Goal: Obtain resource: Download file/media

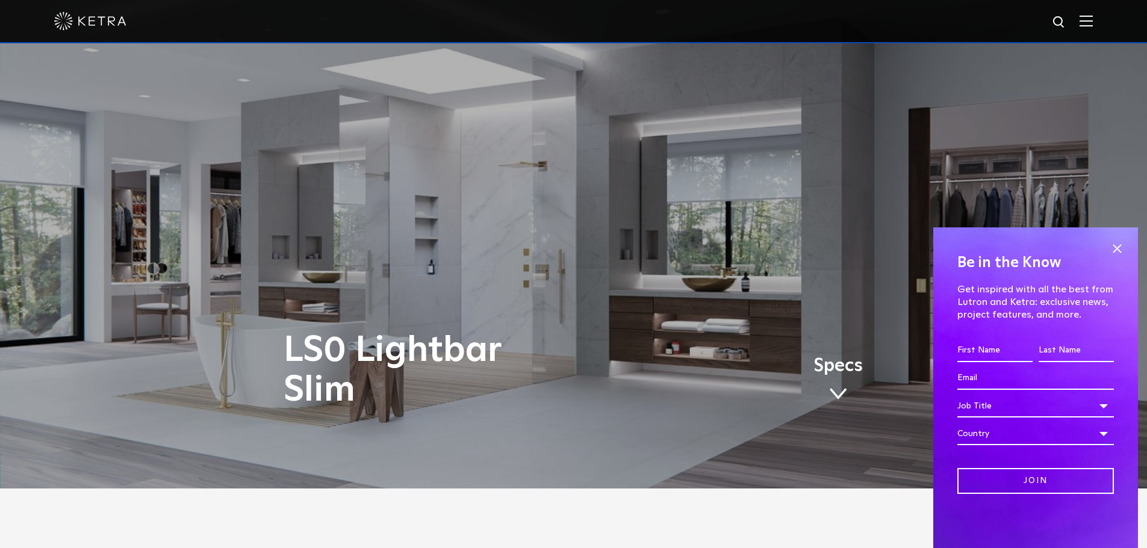
scroll to position [60, 0]
click at [1111, 247] on span at bounding box center [1116, 249] width 18 height 18
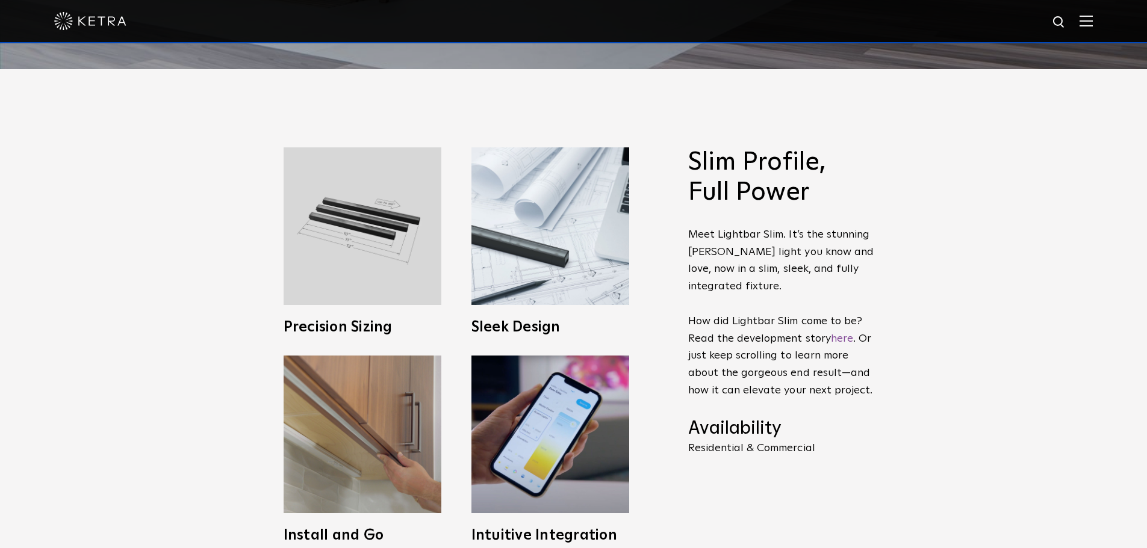
scroll to position [482, 0]
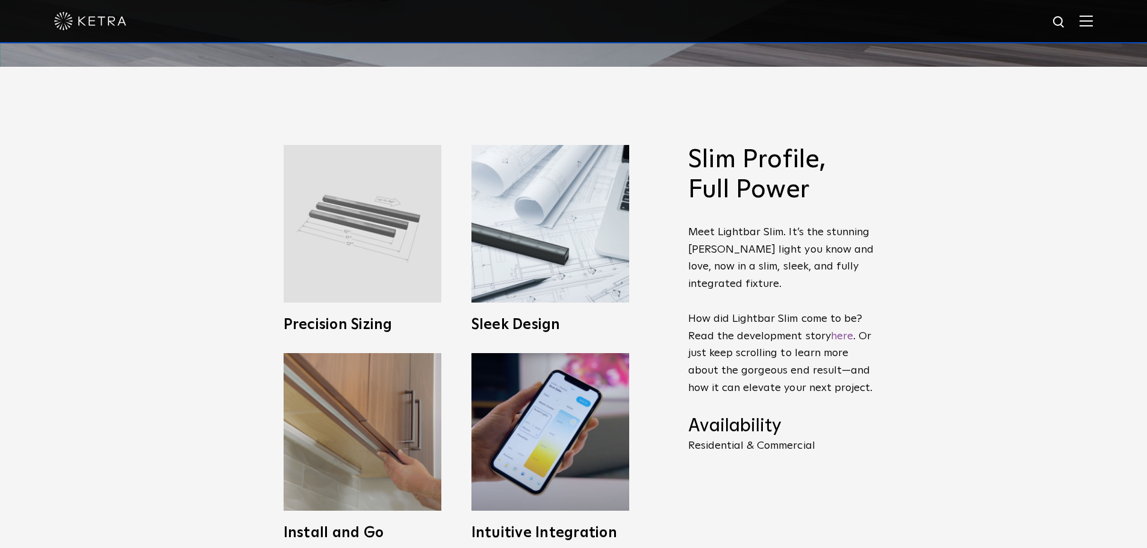
click at [339, 241] on img at bounding box center [362, 224] width 158 height 158
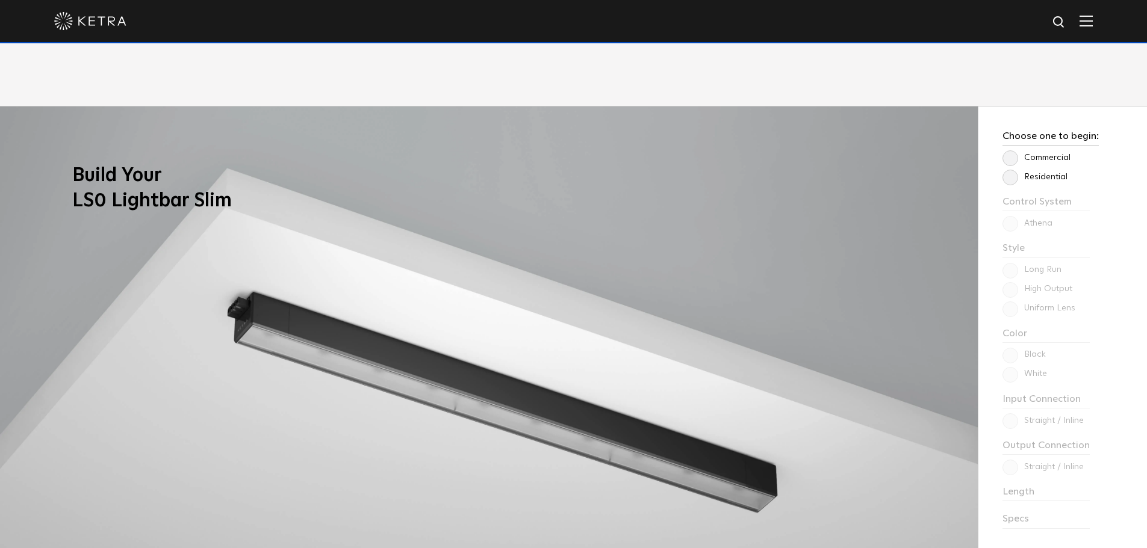
scroll to position [1023, 0]
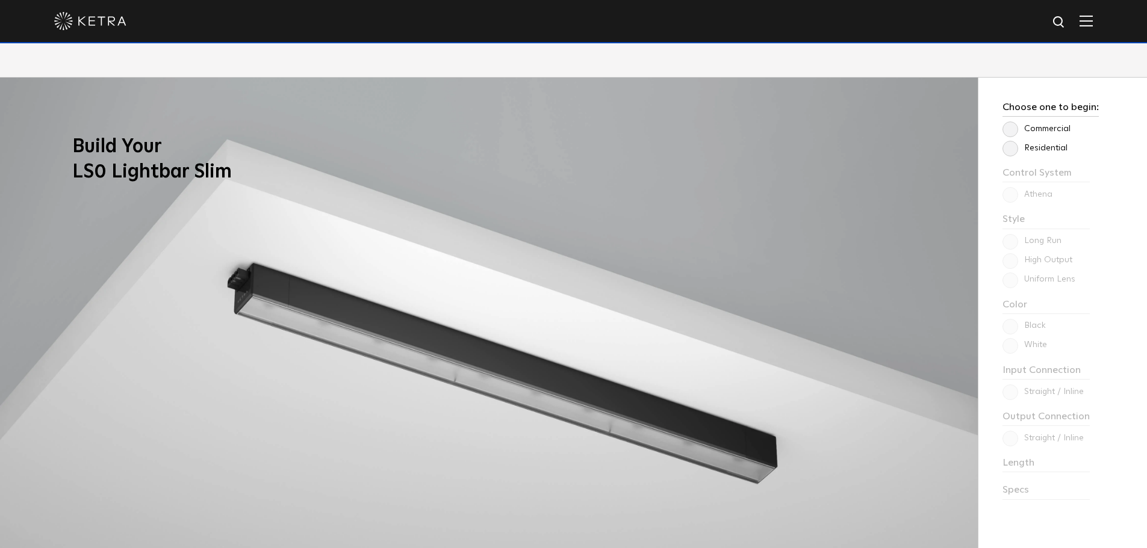
click at [1009, 129] on label "Commercial" at bounding box center [1036, 129] width 68 height 10
click at [0, 0] on input "Commercial" at bounding box center [0, 0] width 0 height 0
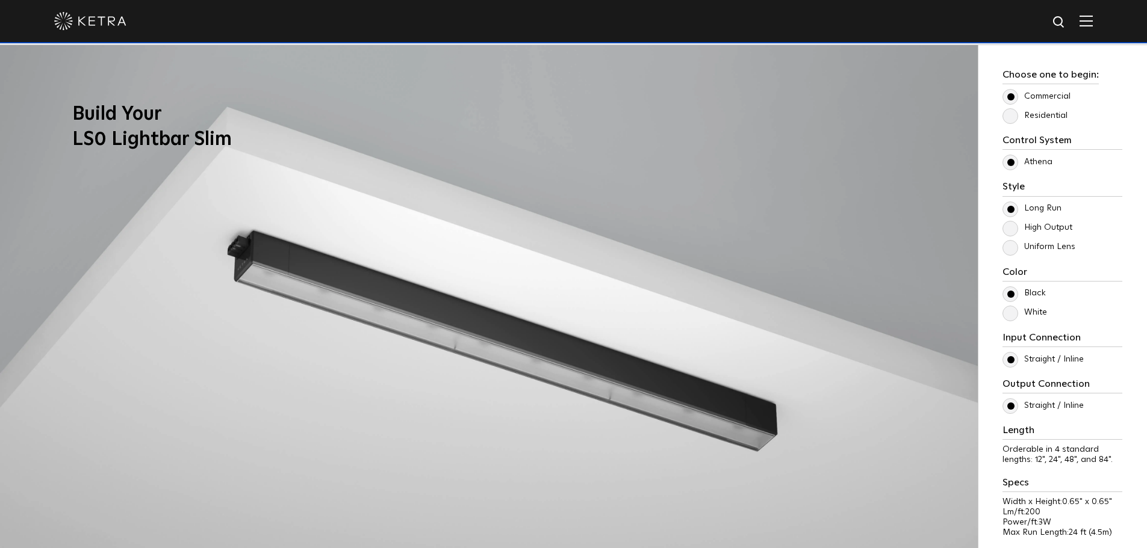
scroll to position [1083, 0]
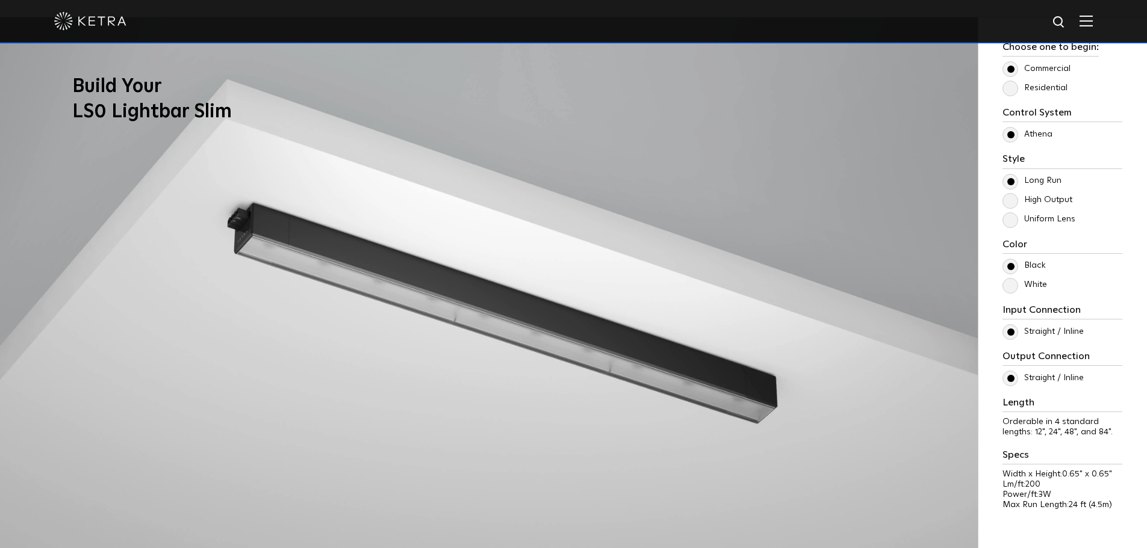
click at [1015, 199] on label "High Output" at bounding box center [1037, 200] width 70 height 10
click at [0, 0] on input "High Output" at bounding box center [0, 0] width 0 height 0
click at [1012, 182] on label "Long Run" at bounding box center [1031, 181] width 59 height 10
click at [0, 0] on input "Long Run" at bounding box center [0, 0] width 0 height 0
click at [1007, 197] on label "High Output" at bounding box center [1037, 200] width 70 height 10
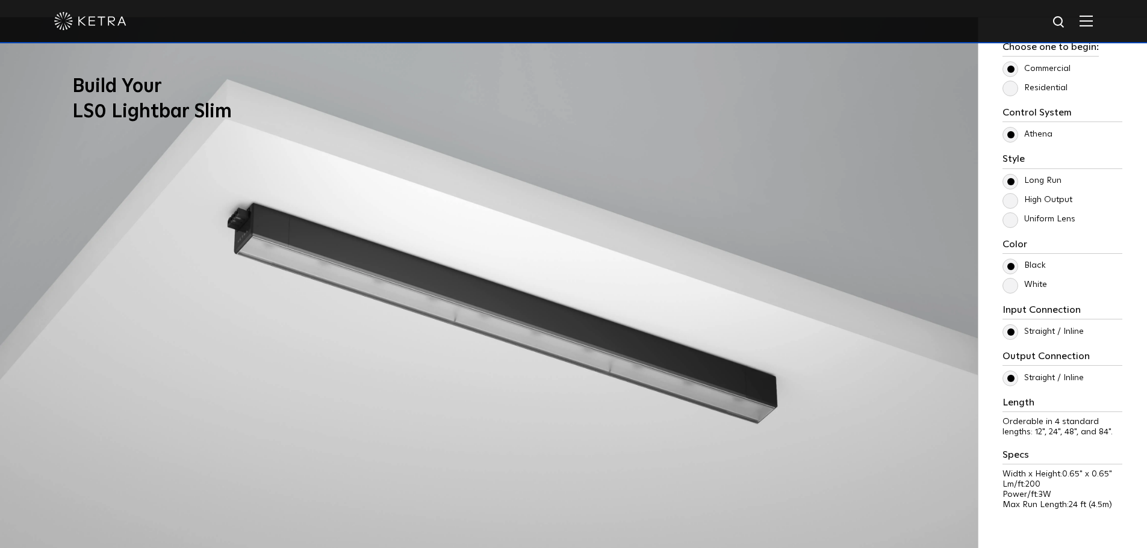
click at [0, 0] on input "High Output" at bounding box center [0, 0] width 0 height 0
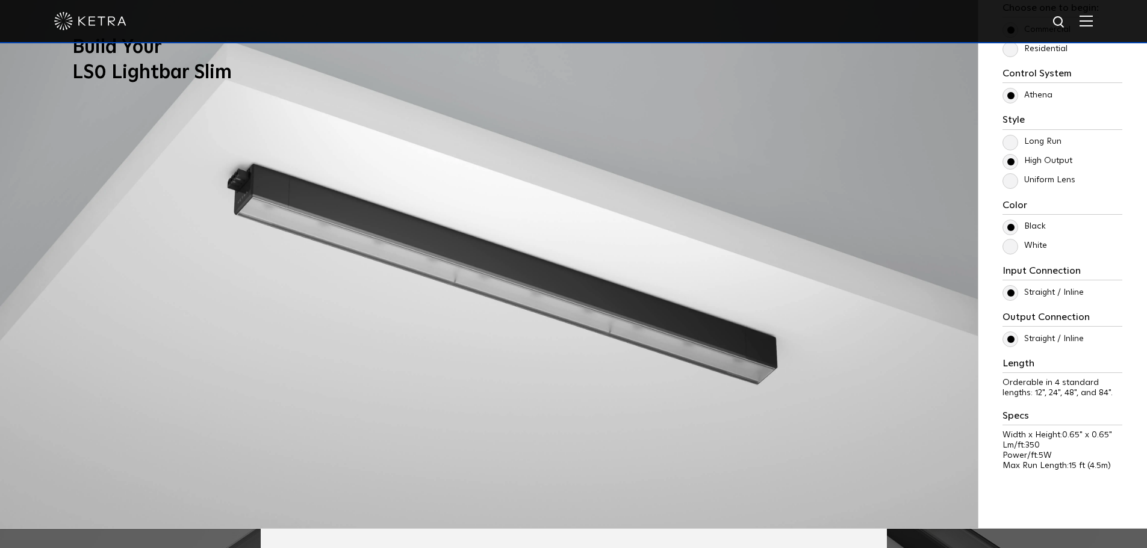
scroll to position [1144, 0]
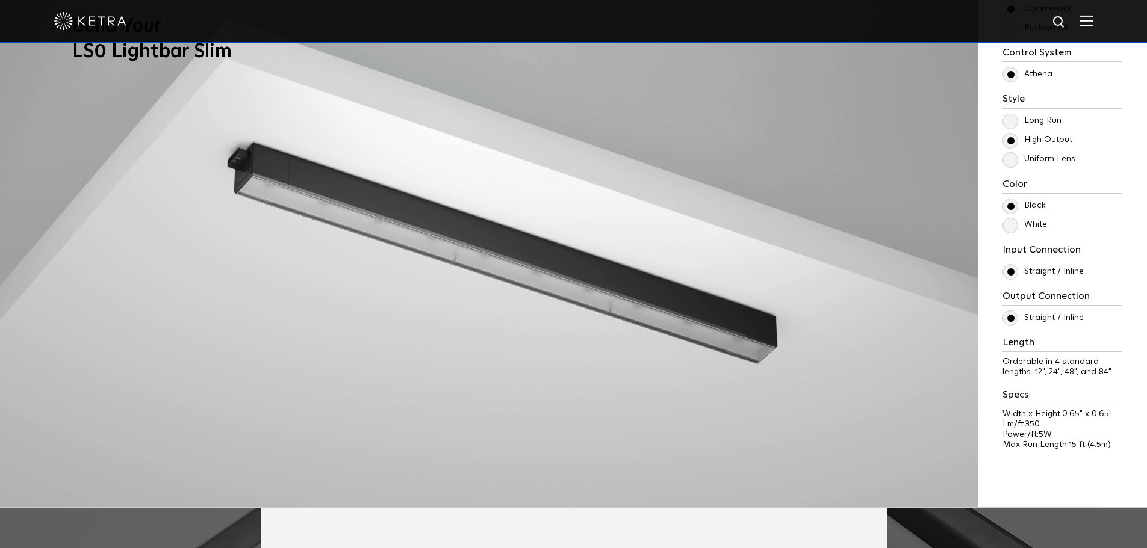
click at [1011, 229] on label "White" at bounding box center [1024, 225] width 45 height 10
click at [0, 0] on input "White" at bounding box center [0, 0] width 0 height 0
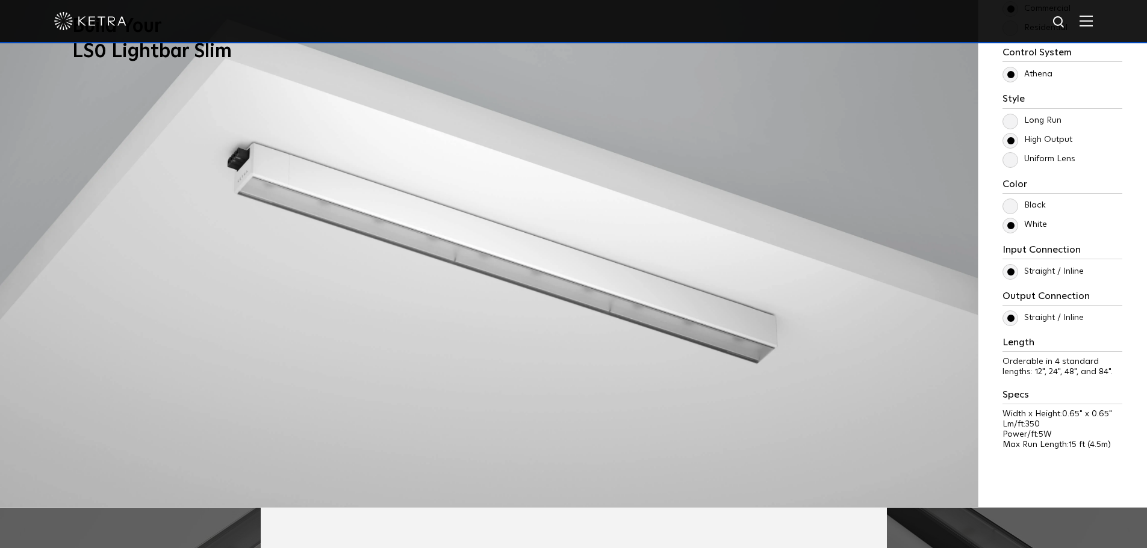
click at [1009, 208] on label "Black" at bounding box center [1023, 205] width 43 height 10
click at [0, 0] on input "Black" at bounding box center [0, 0] width 0 height 0
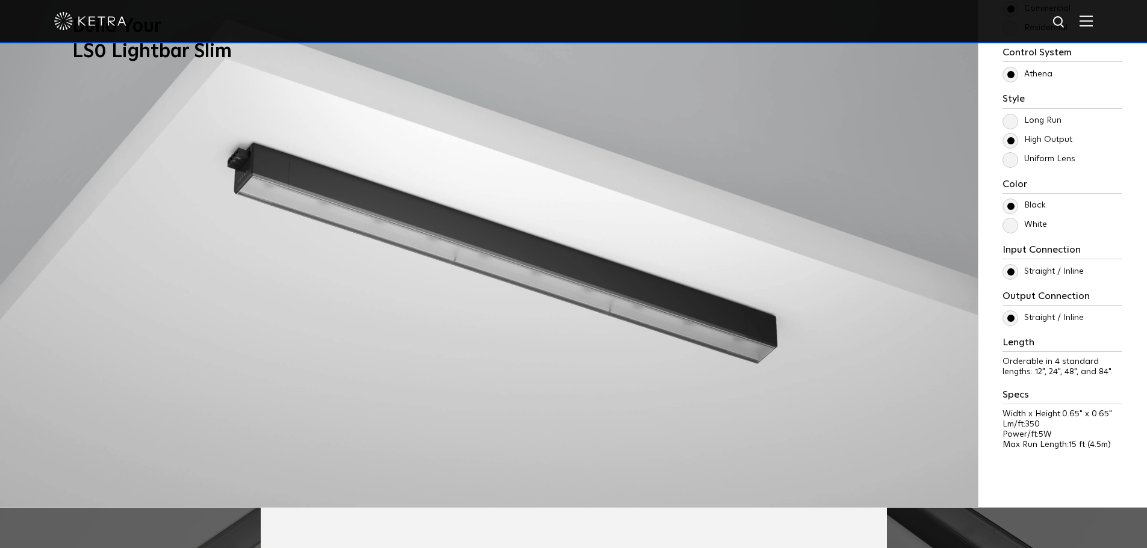
click at [1010, 229] on label "White" at bounding box center [1024, 225] width 45 height 10
click at [0, 0] on input "White" at bounding box center [0, 0] width 0 height 0
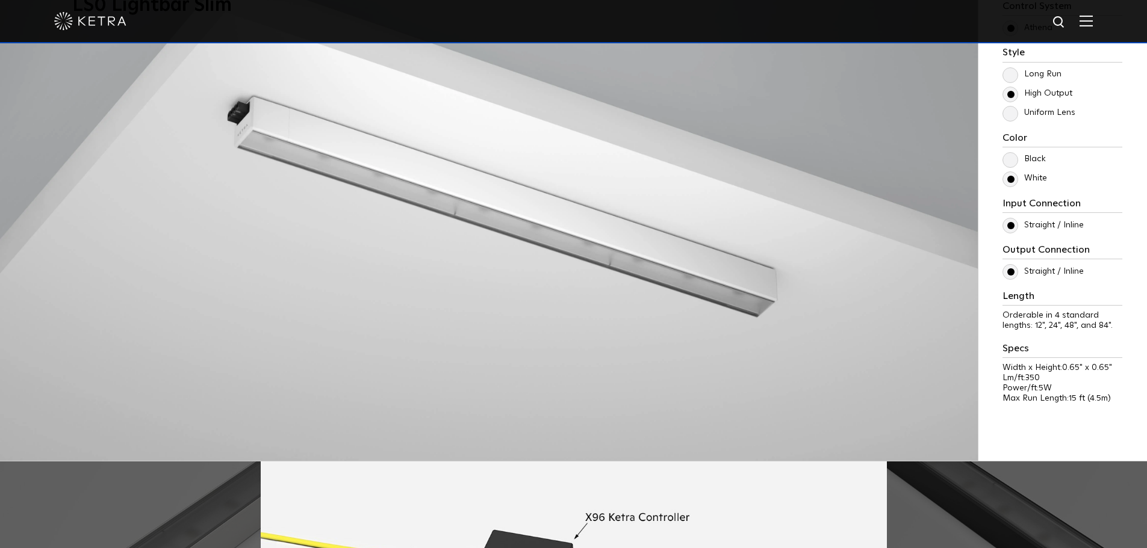
scroll to position [1204, 0]
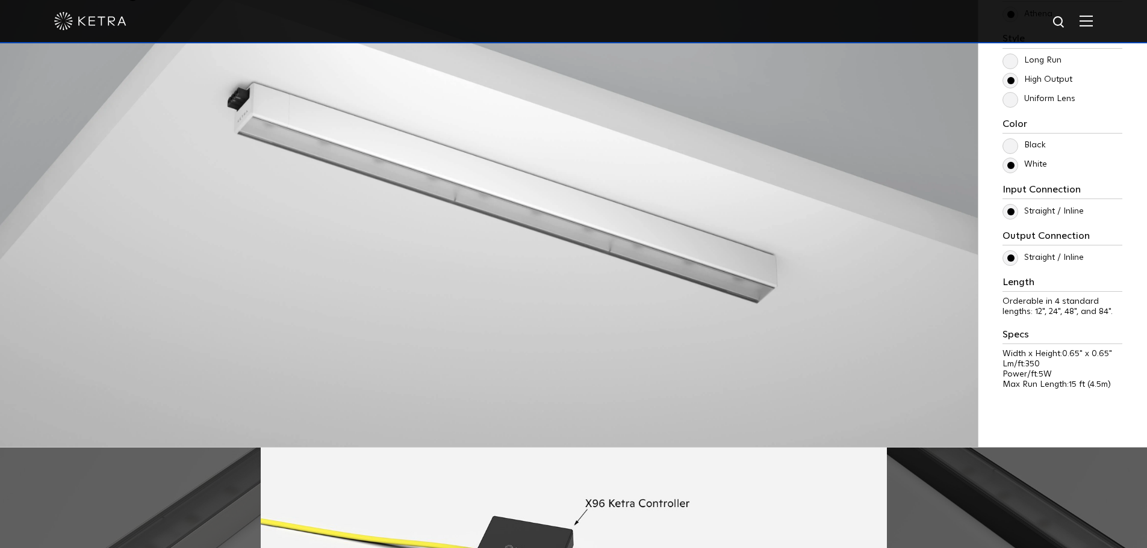
click at [1014, 259] on label "Straight / Inline" at bounding box center [1042, 258] width 81 height 10
click at [0, 0] on input "Straight / Inline" at bounding box center [0, 0] width 0 height 0
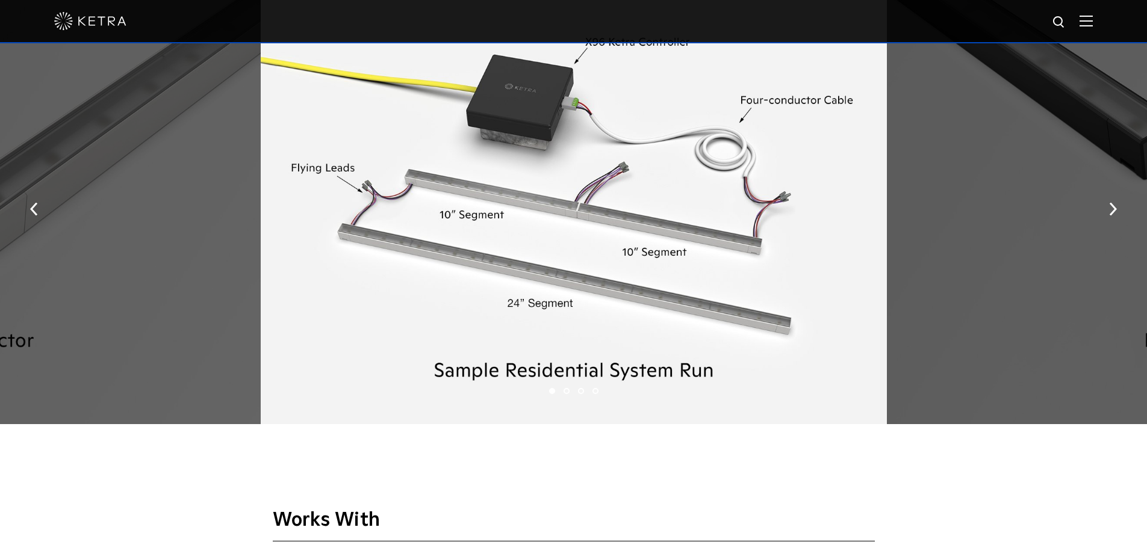
scroll to position [1565, 0]
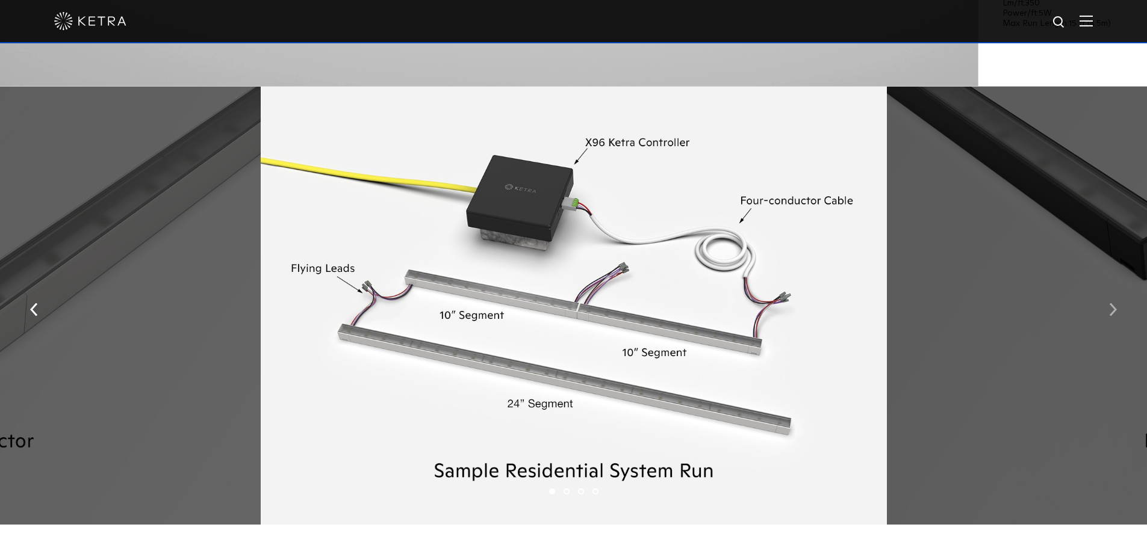
click at [1110, 311] on img "button" at bounding box center [1113, 309] width 8 height 13
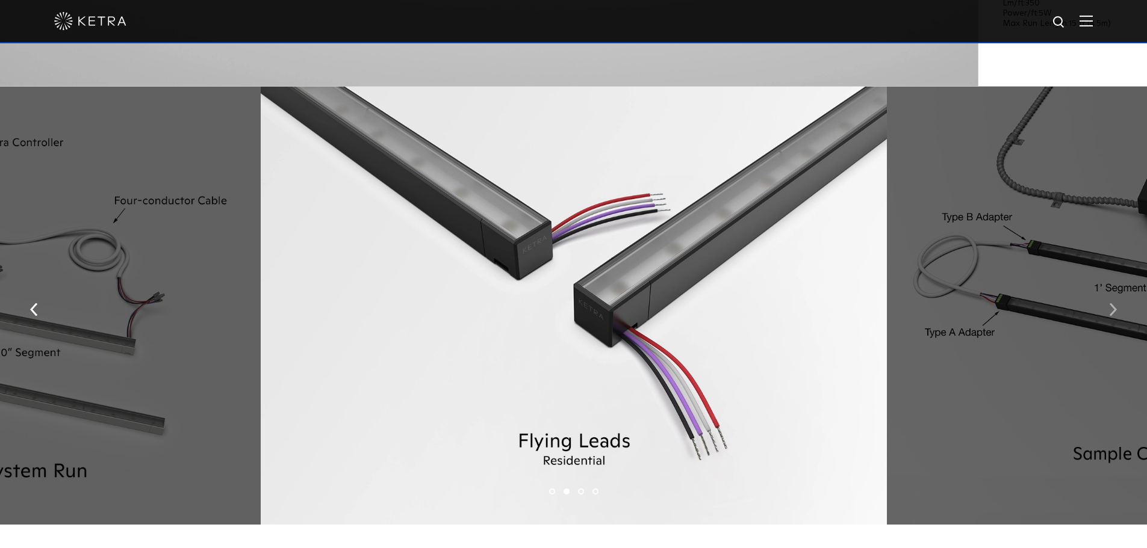
click at [1110, 311] on img "button" at bounding box center [1113, 309] width 8 height 13
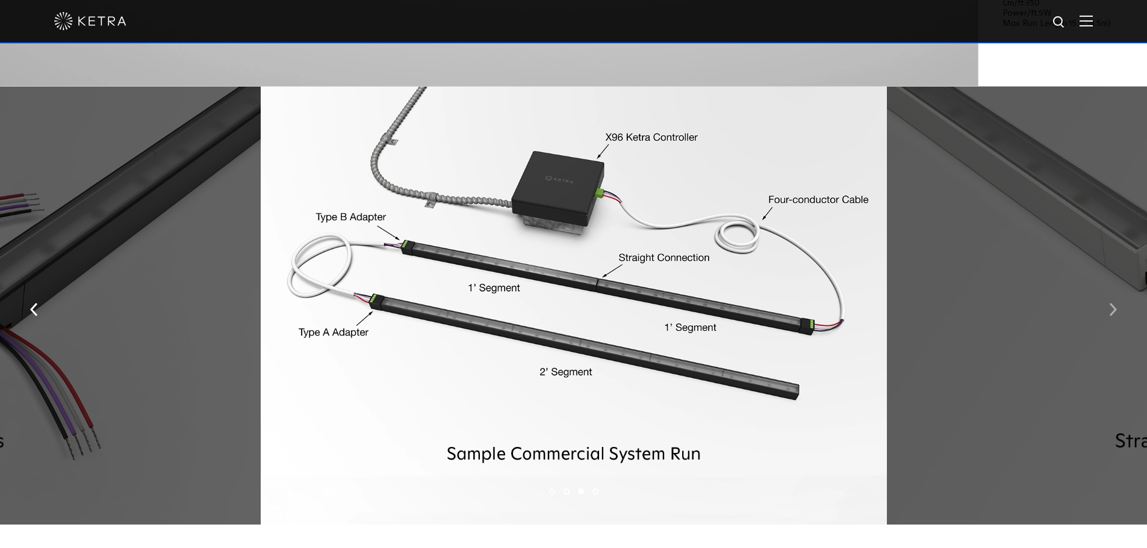
click at [1110, 311] on img "button" at bounding box center [1113, 309] width 8 height 13
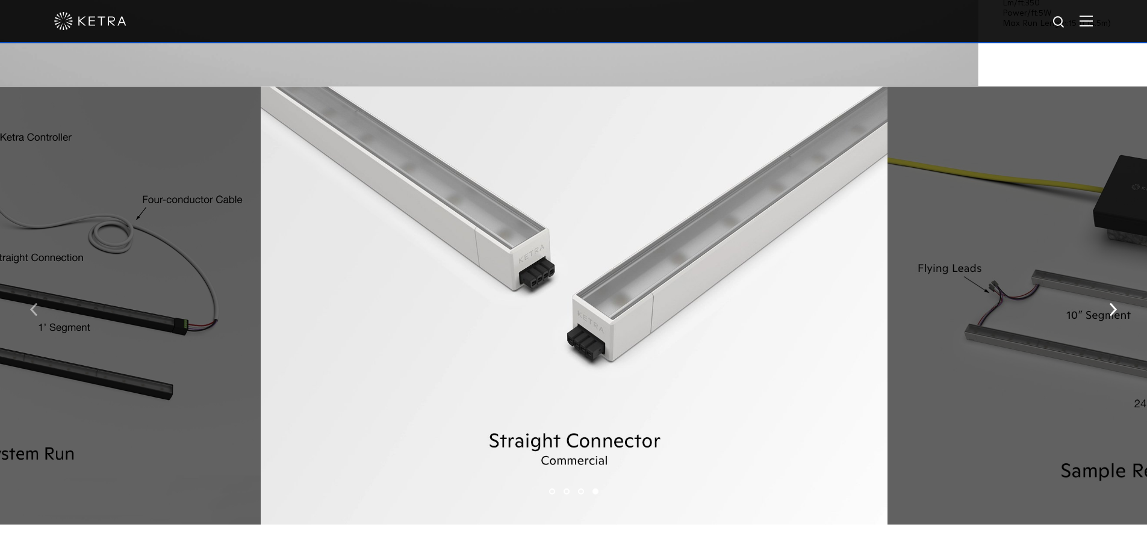
click at [34, 314] on img "button" at bounding box center [34, 309] width 8 height 13
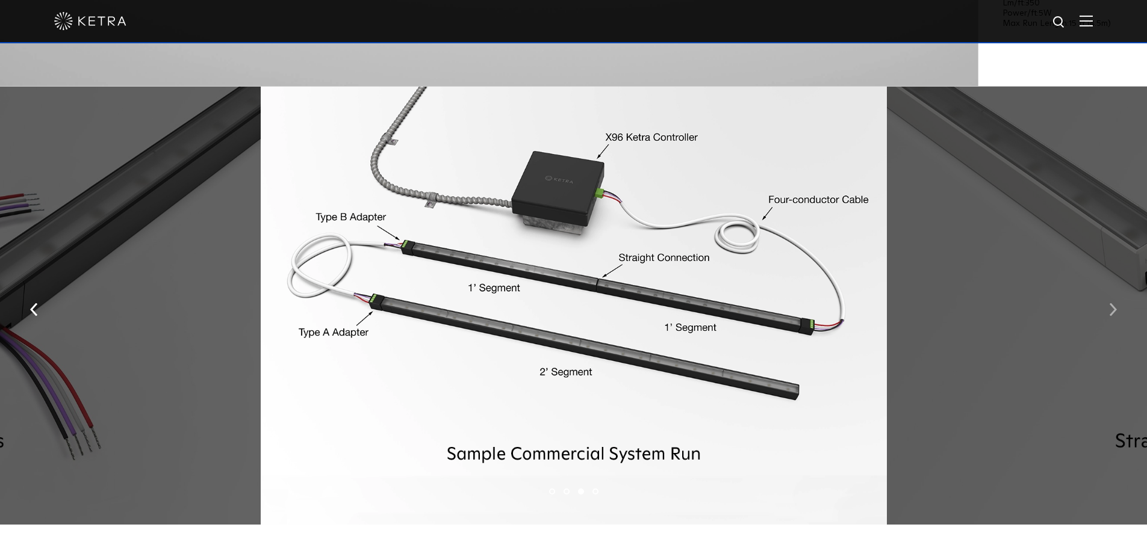
click at [1118, 317] on button "button" at bounding box center [1113, 309] width 26 height 42
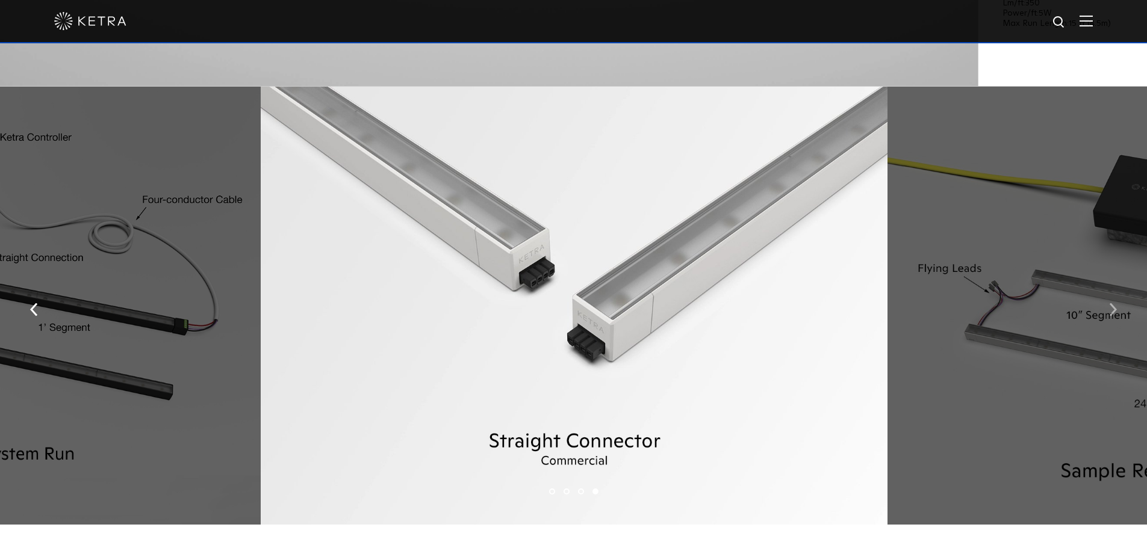
click at [1119, 317] on button "button" at bounding box center [1113, 309] width 26 height 42
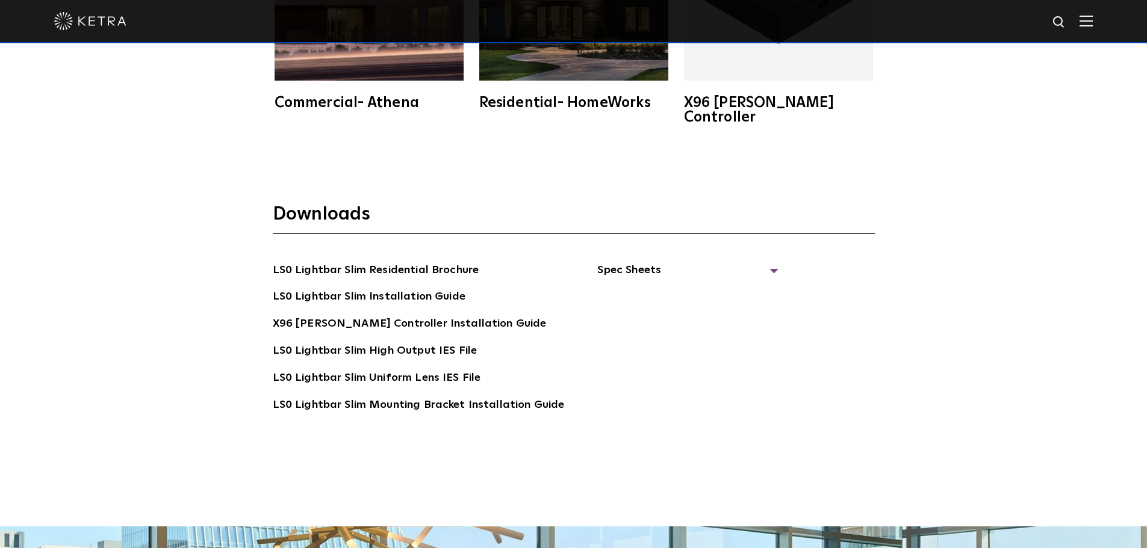
scroll to position [2347, 0]
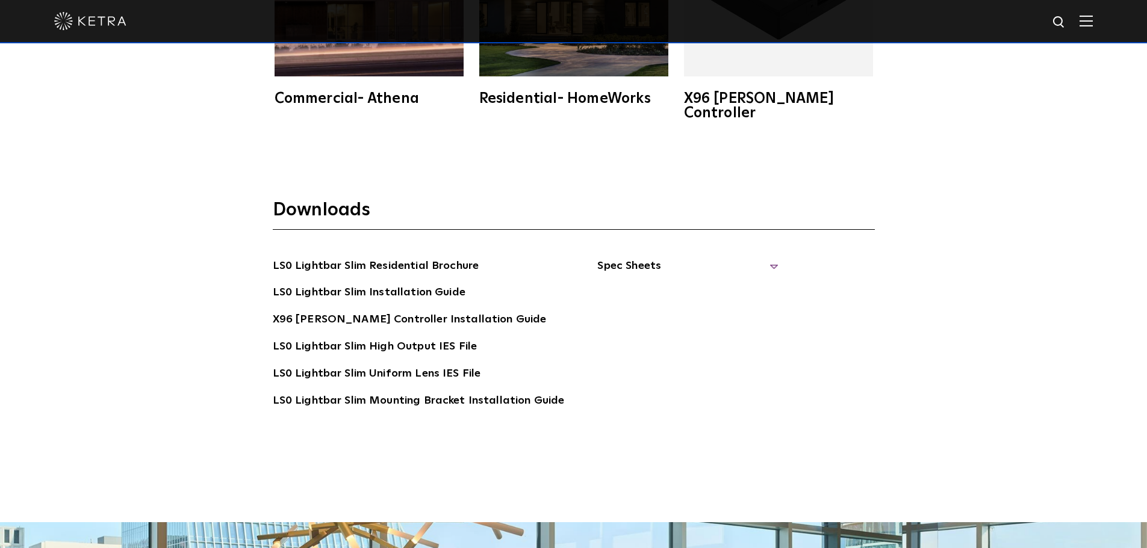
click at [749, 258] on span "Spec Sheets" at bounding box center [687, 271] width 181 height 26
click at [683, 283] on link "LS0 Lightbar Slim Spec Sheet" at bounding box center [689, 292] width 155 height 19
